Goal: Task Accomplishment & Management: Manage account settings

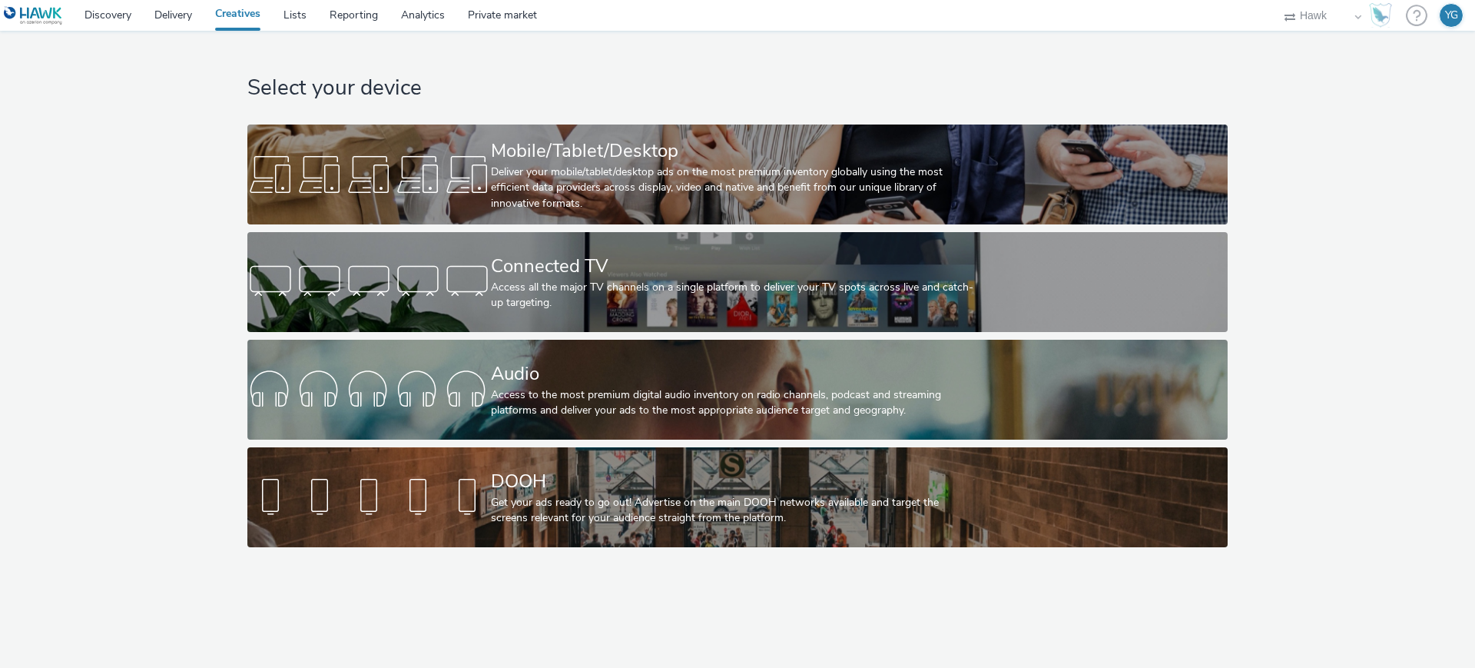
select select "11a7df10-284f-415c-b52a-427acf4c31ae"
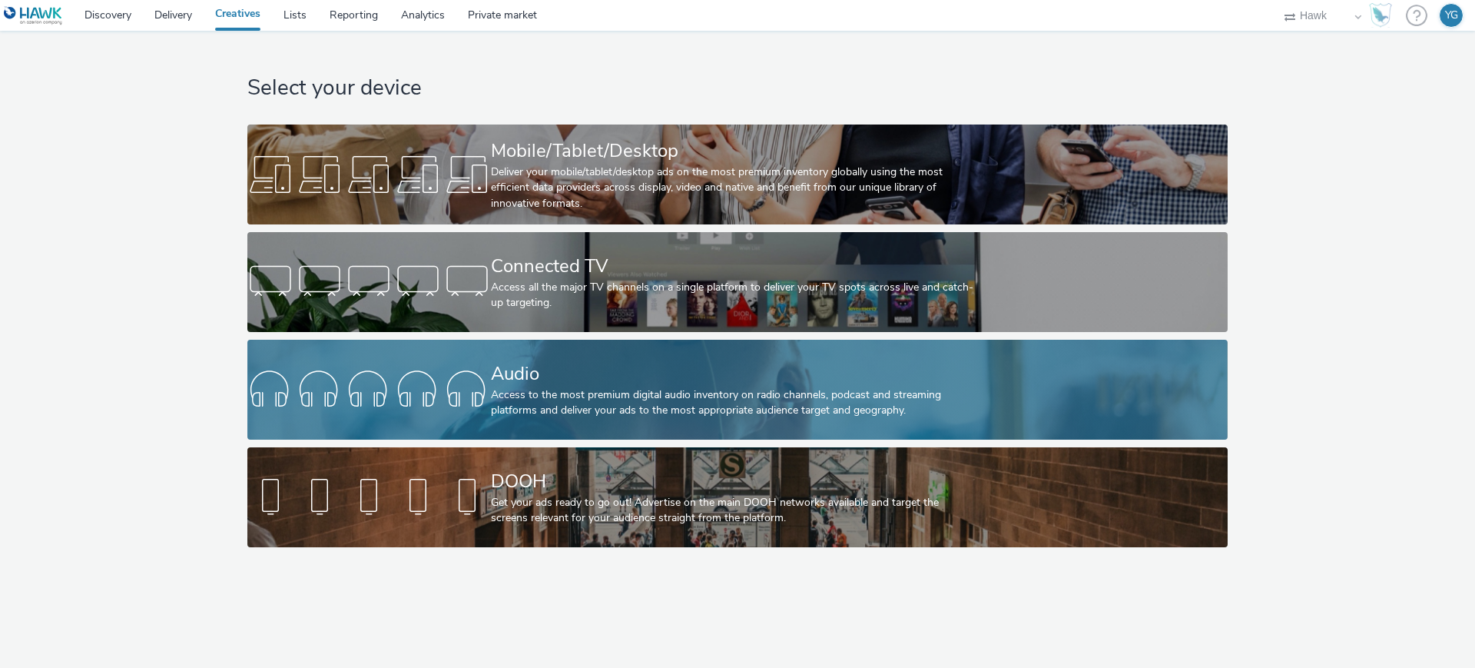
click at [637, 363] on div "Audio" at bounding box center [734, 373] width 487 height 27
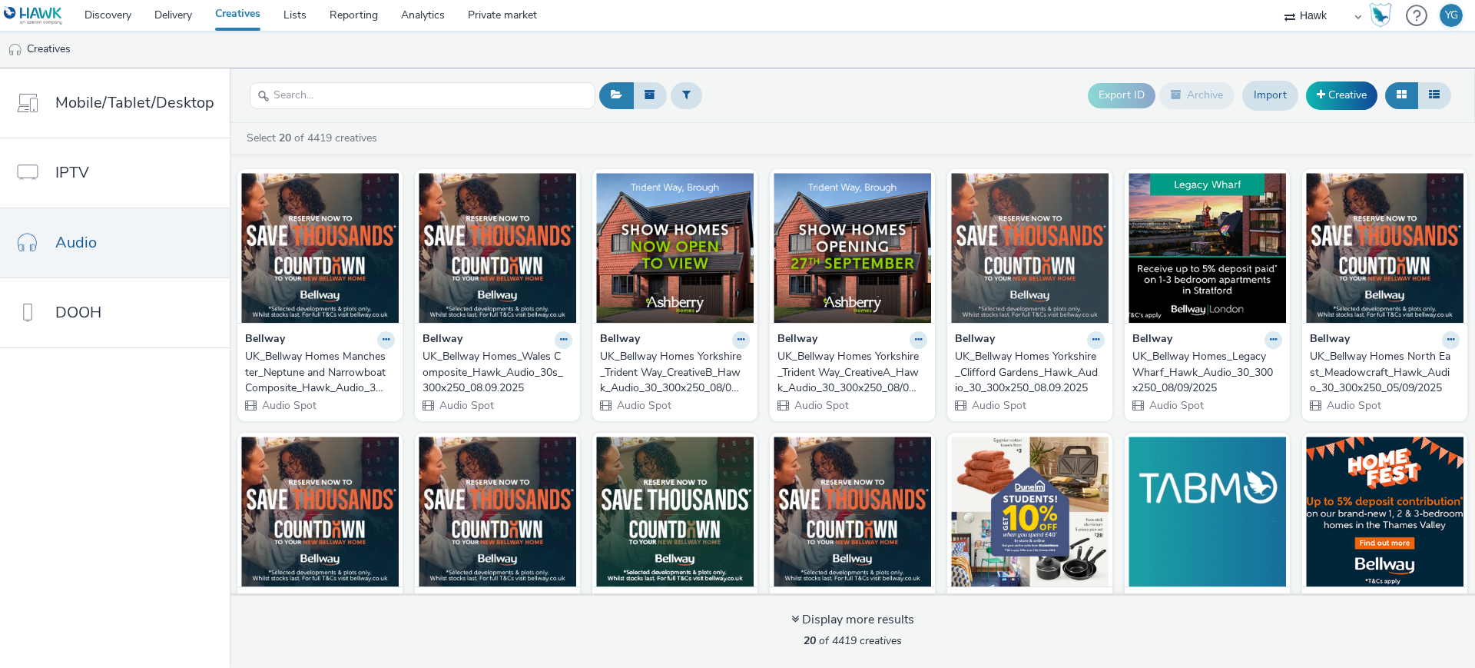
click at [321, 363] on div "UK_Bellway Homes Manchester_Neptune and Narrowboat Composite_Hawk_Audio_30s_300…" at bounding box center [317, 372] width 144 height 47
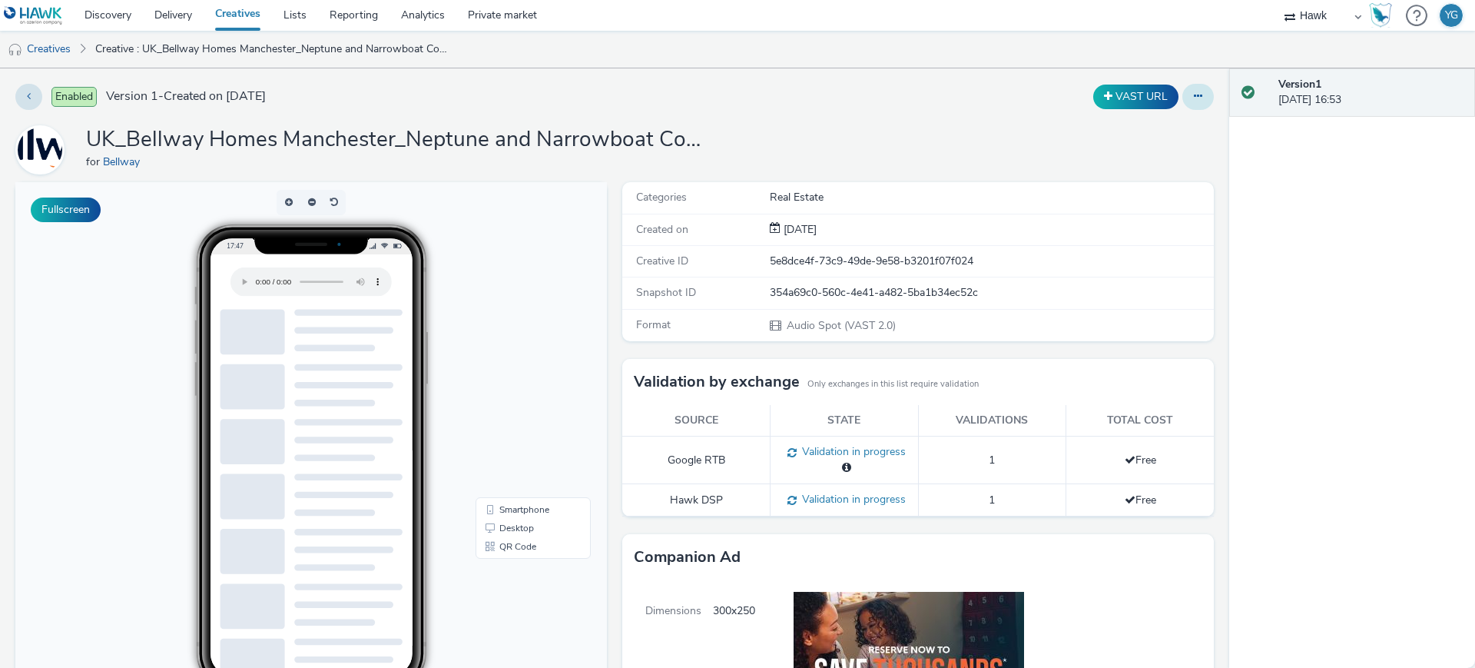
click at [1194, 93] on icon at bounding box center [1198, 96] width 8 height 11
click at [1140, 129] on link "Edit" at bounding box center [1156, 127] width 115 height 31
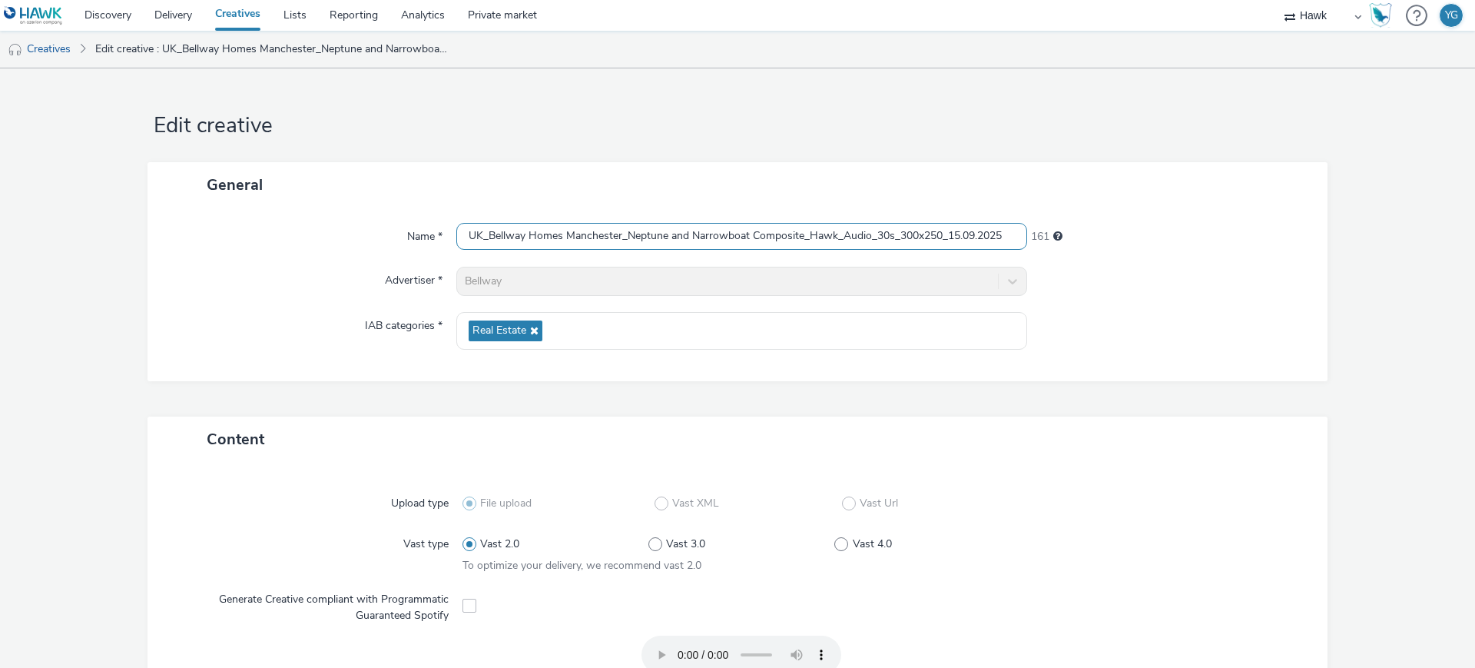
drag, startPoint x: 818, startPoint y: 231, endPoint x: 1148, endPoint y: 224, distance: 330.5
click at [1148, 224] on div "Name * UK_Bellway Homes Manchester_Neptune and Narrowboat Composite_Hawk_Audio_…" at bounding box center [738, 237] width 1150 height 28
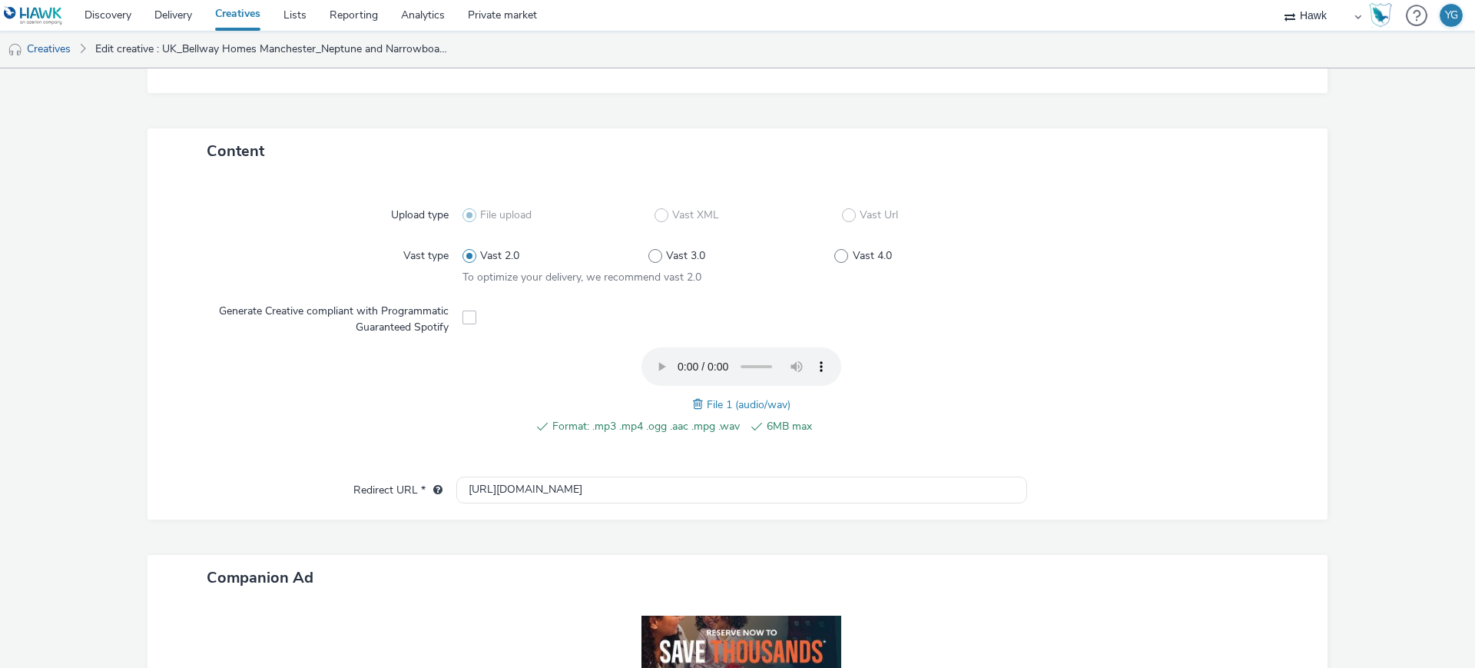
scroll to position [480, 0]
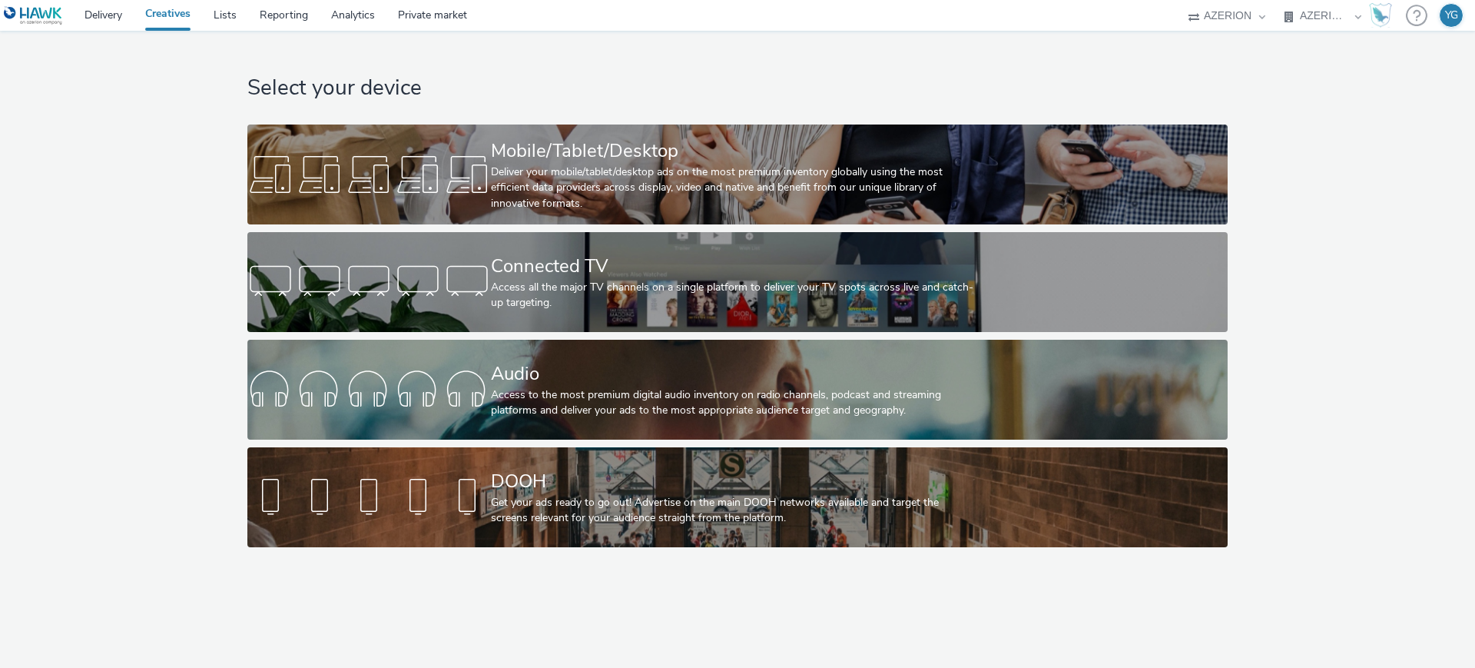
select select "ac009755-aa48-4799-8050-7a339a378eb8"
select select "79162ed7-0017-4339-93b0-3399b708648f"
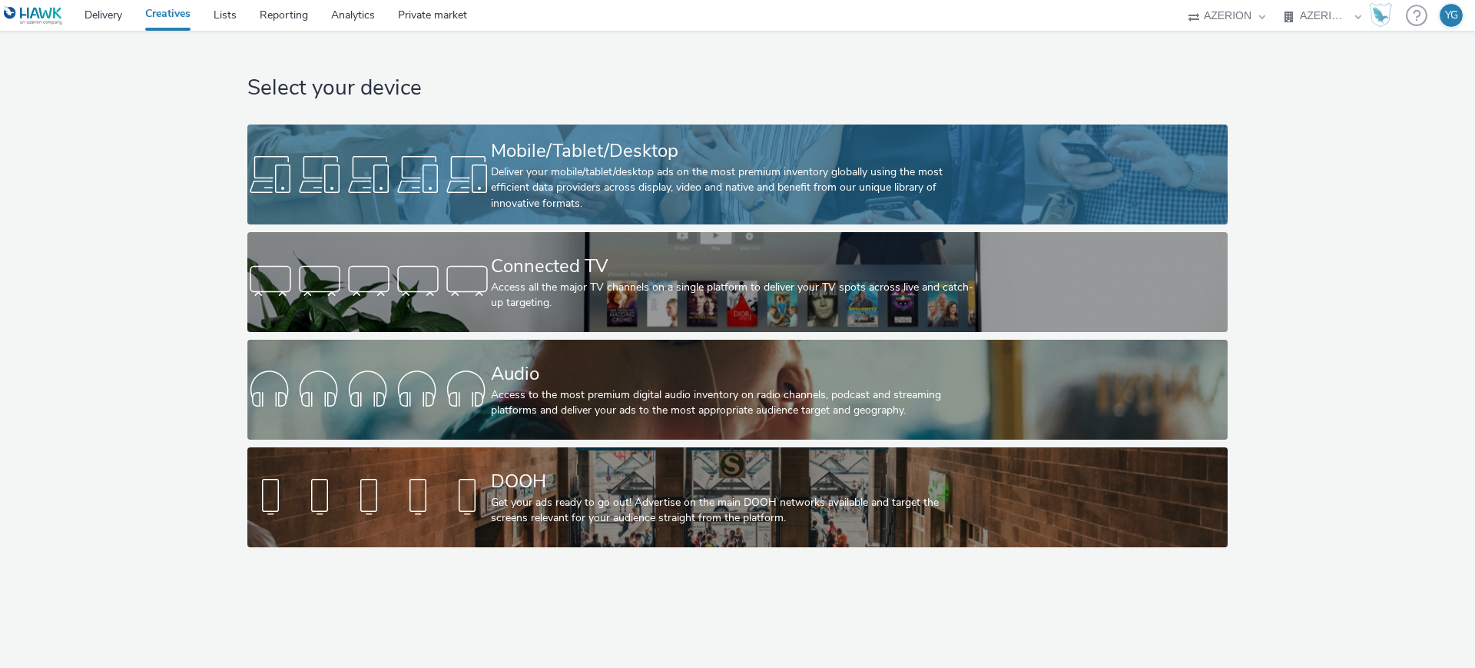
click at [492, 148] on div "Mobile/Tablet/Desktop" at bounding box center [734, 151] width 487 height 27
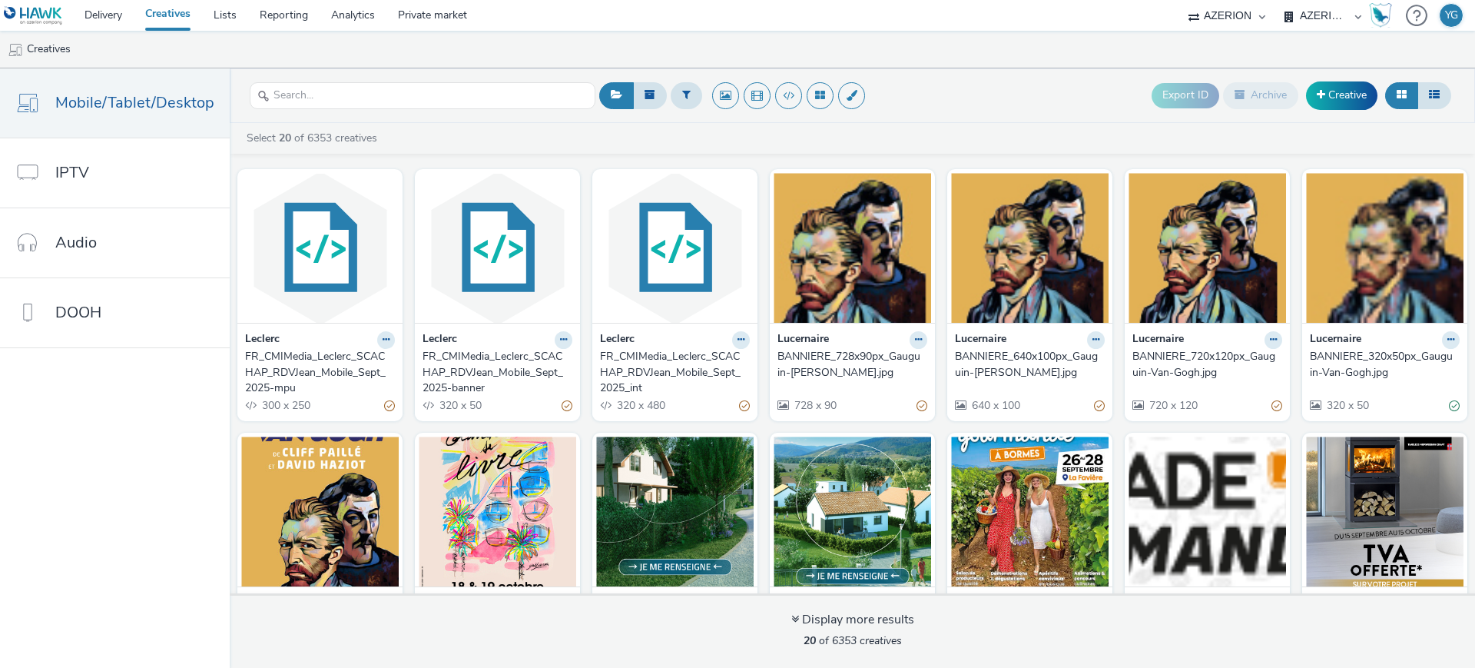
click at [660, 373] on div "FR_CMIMedia_Leclerc_SCACHAP_RDVJean_Mobile_Sept_2025_int" at bounding box center [672, 372] width 144 height 47
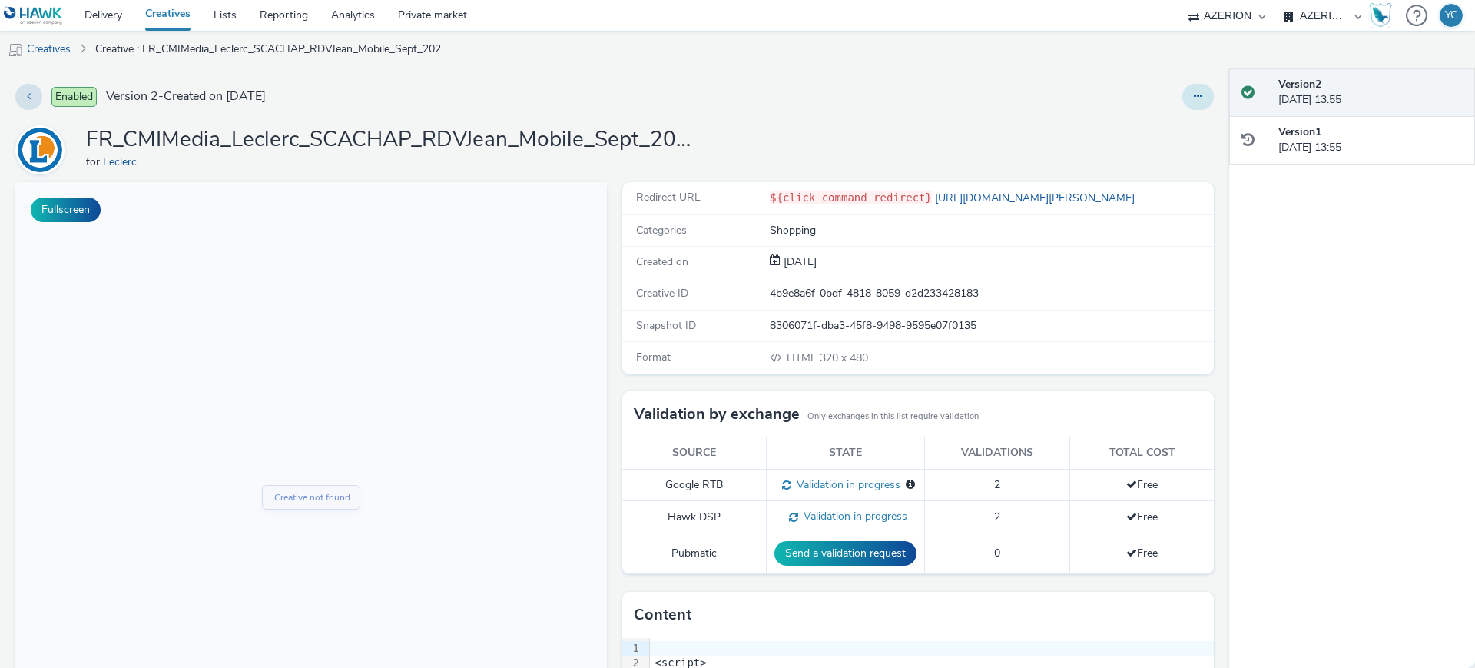
click at [1183, 85] on button at bounding box center [1199, 97] width 32 height 26
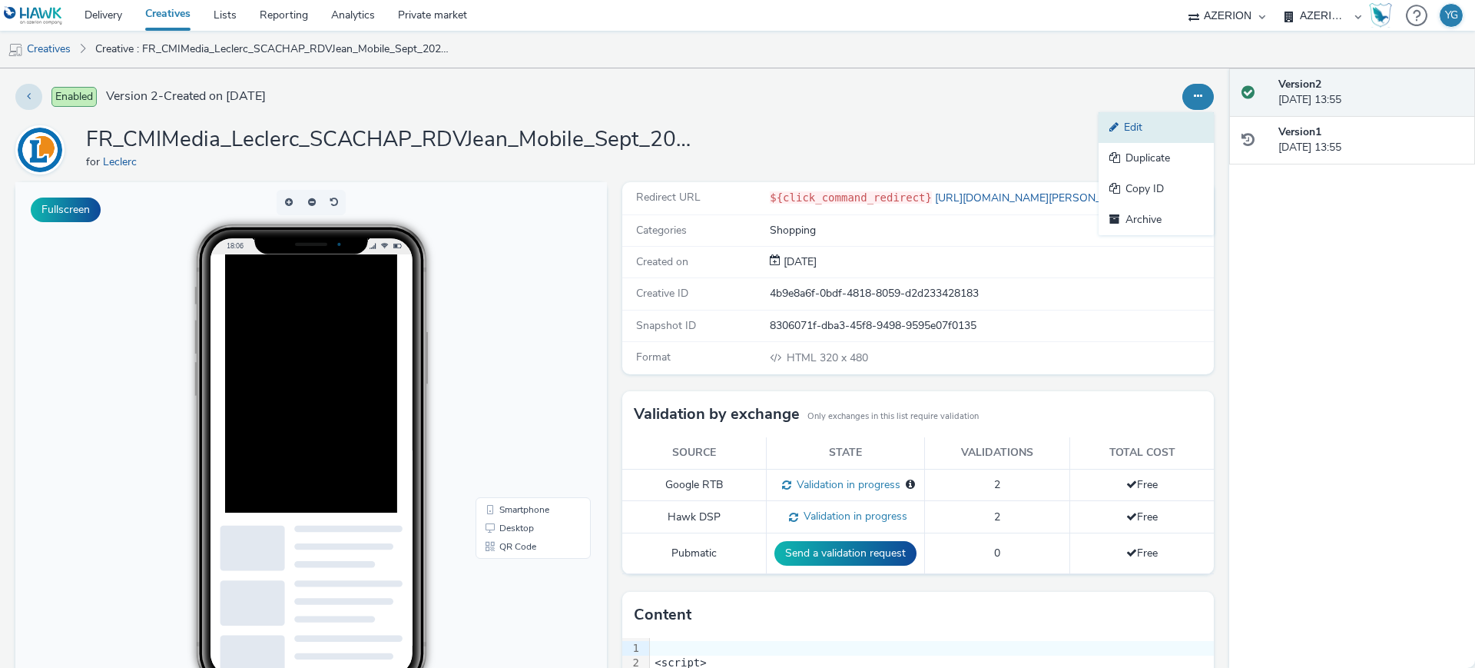
click at [1140, 127] on link "Edit" at bounding box center [1156, 127] width 115 height 31
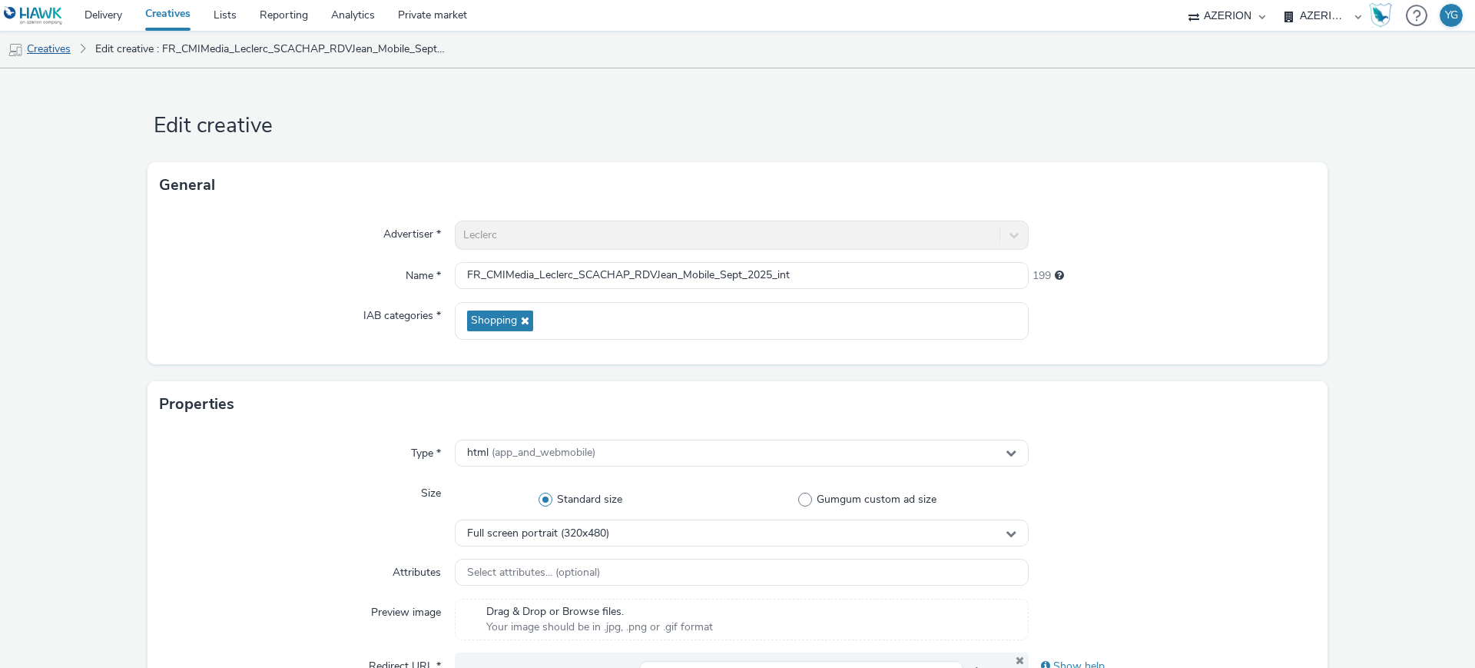
click at [75, 40] on link "Creatives" at bounding box center [39, 49] width 78 height 37
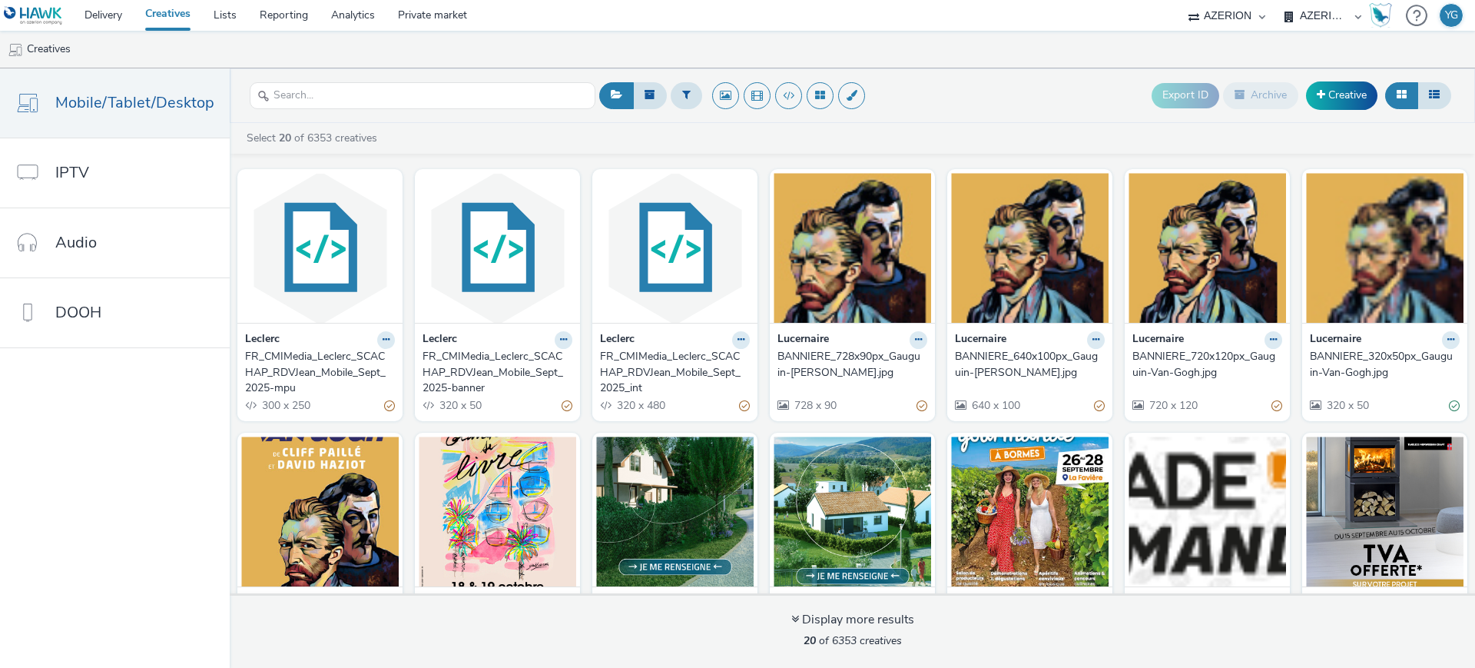
click at [642, 366] on div "FR_CMIMedia_Leclerc_SCACHAP_RDVJean_Mobile_Sept_2025_int" at bounding box center [672, 372] width 144 height 47
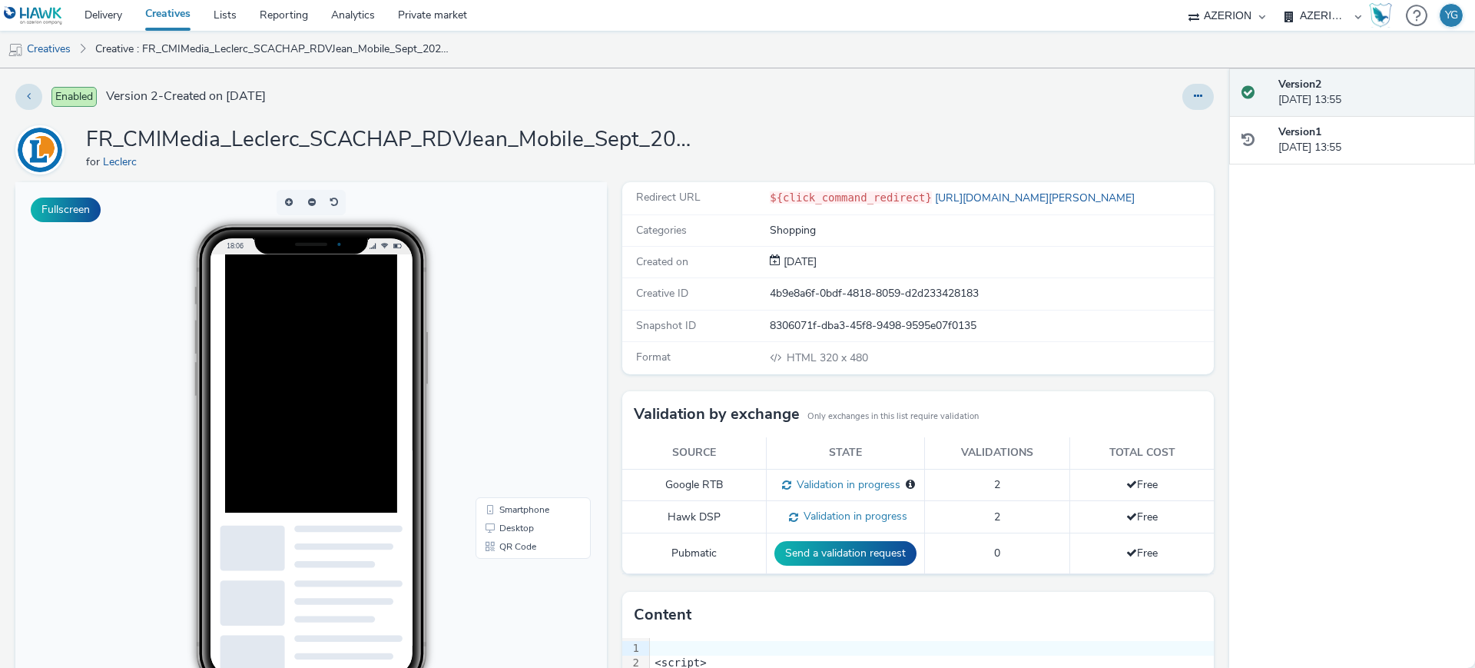
click at [416, 343] on div at bounding box center [348, 438] width 246 height 369
click at [64, 52] on link "Creatives" at bounding box center [39, 49] width 78 height 37
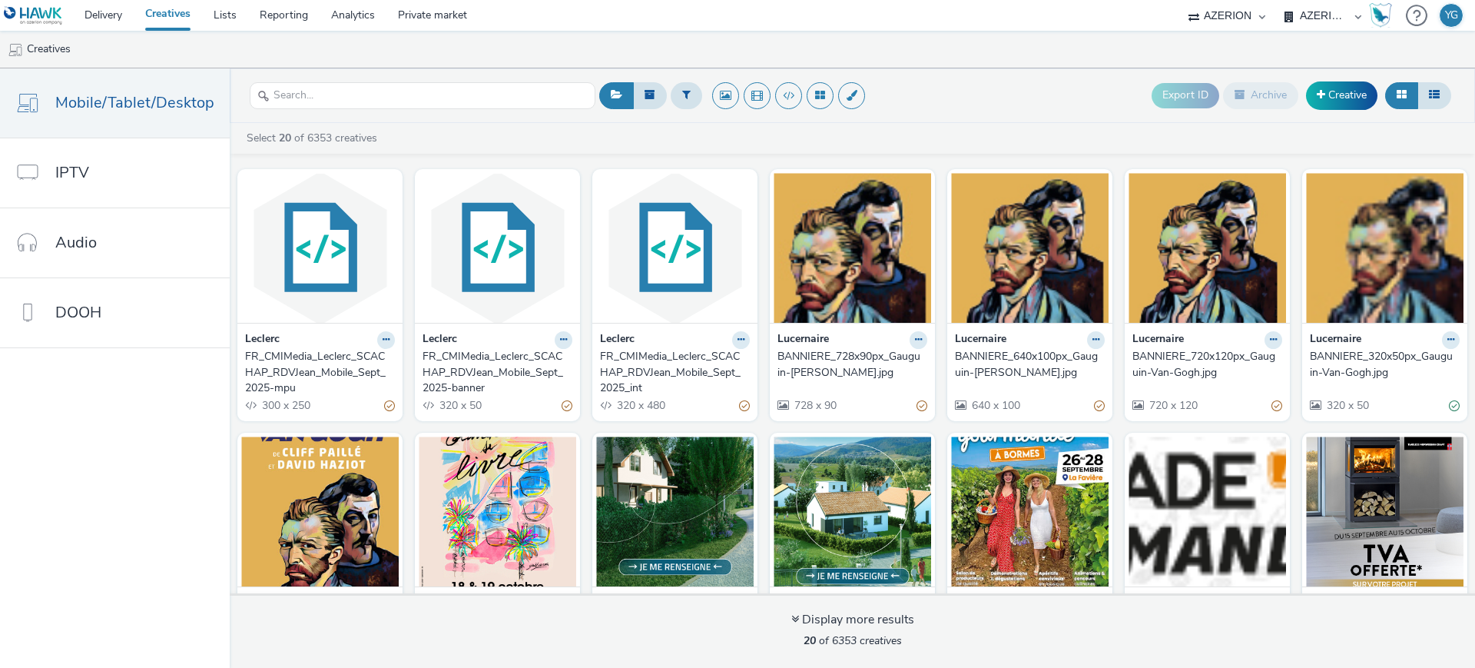
click at [530, 367] on div "FR_CMIMedia_Leclerc_SCACHAP_RDVJean_Mobile_Sept_2025-banner" at bounding box center [495, 372] width 144 height 47
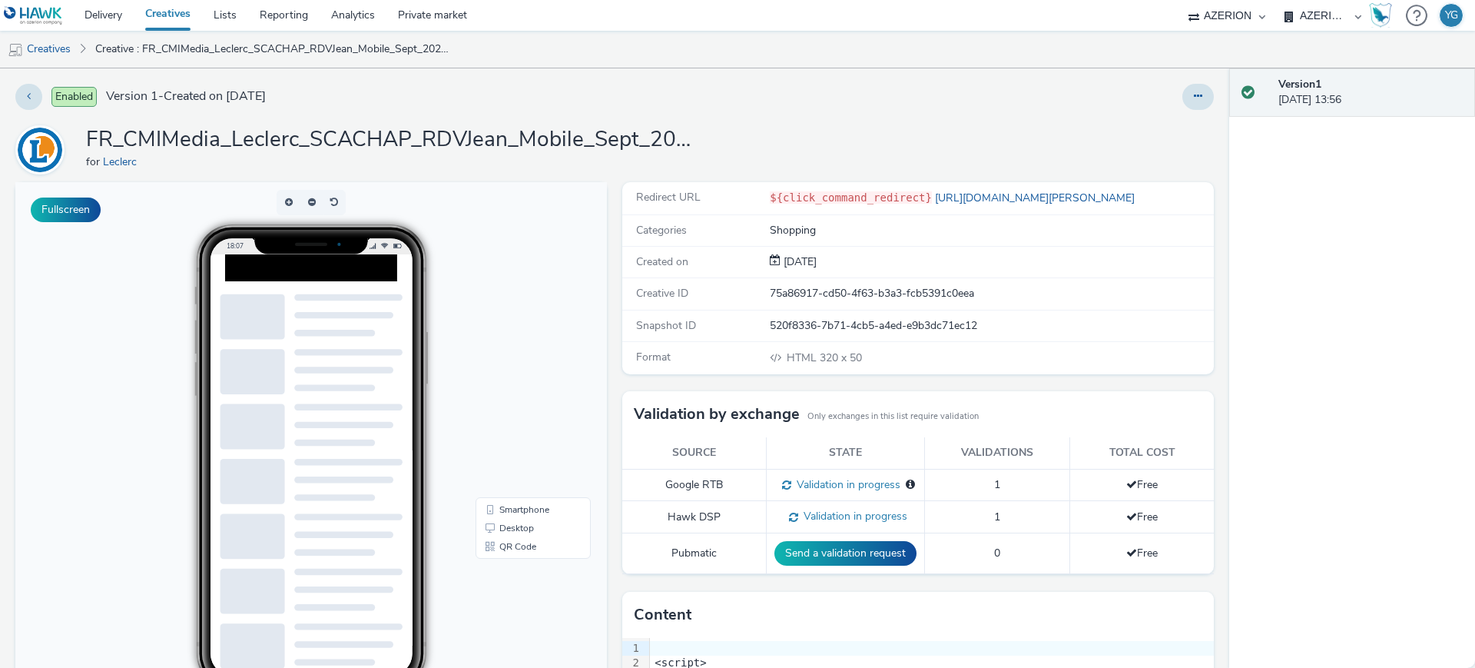
click at [961, 105] on div at bounding box center [975, 97] width 480 height 26
click at [1183, 96] on button at bounding box center [1199, 97] width 32 height 26
click at [1160, 122] on link "Edit" at bounding box center [1156, 127] width 115 height 31
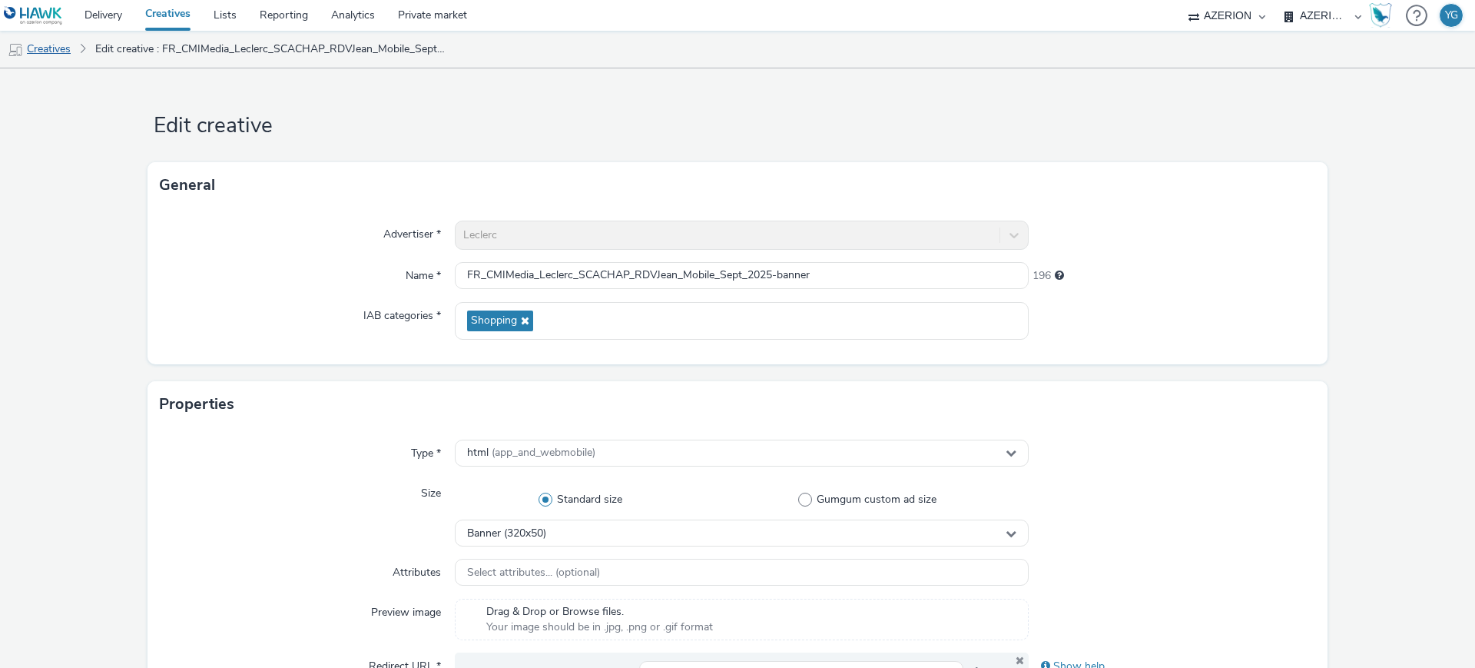
click at [68, 52] on link "Creatives" at bounding box center [39, 49] width 78 height 37
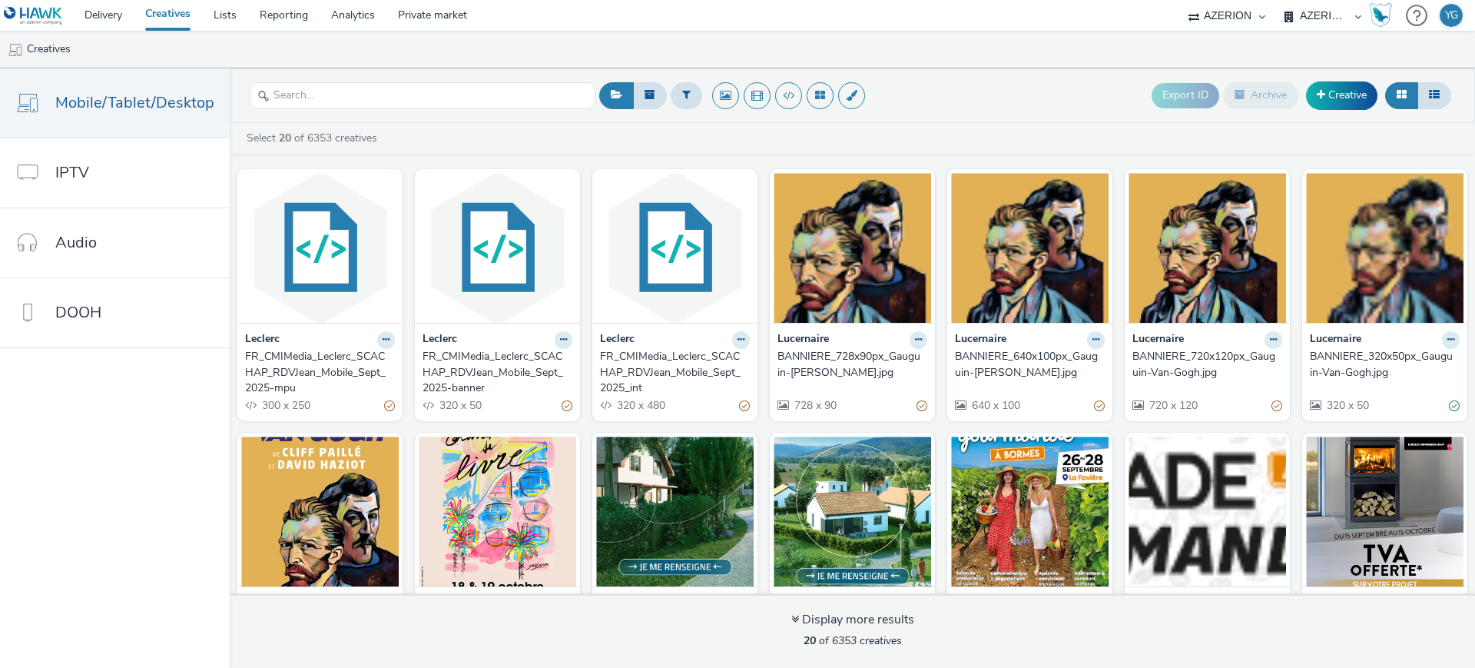
click at [354, 372] on div "FR_CMIMedia_Leclerc_SCACHAP_RDVJean_Mobile_Sept_2025-mpu" at bounding box center [317, 372] width 144 height 47
